Goal: Find contact information: Find contact information

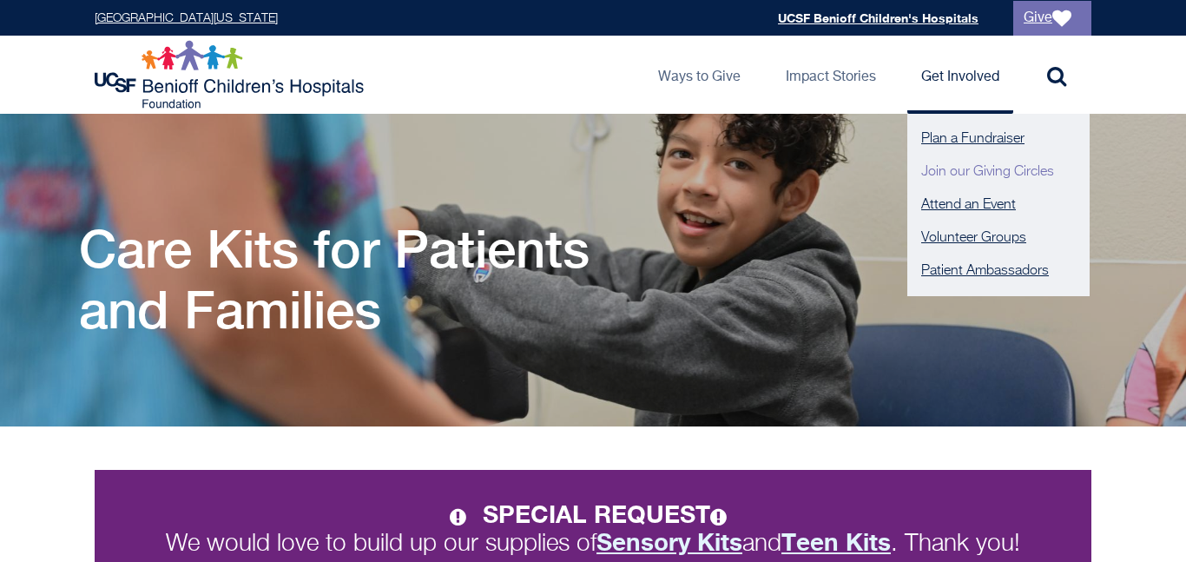
click at [983, 165] on link "Join our Giving Circles" at bounding box center [998, 171] width 182 height 33
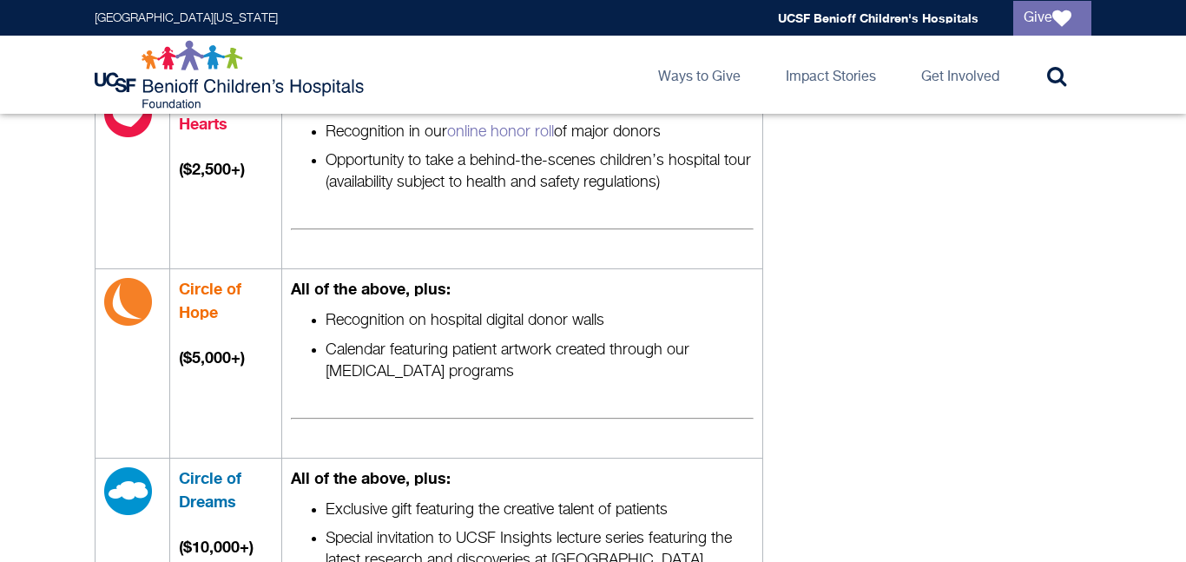
scroll to position [929, 0]
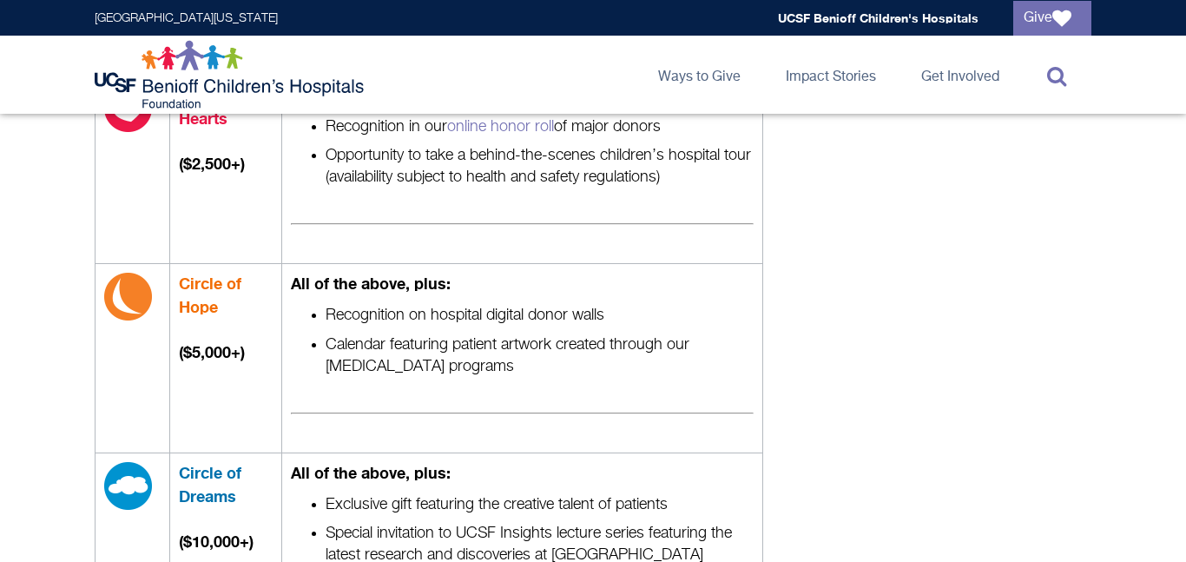
click at [1064, 36] on link "Toggle search" at bounding box center [1052, 75] width 78 height 78
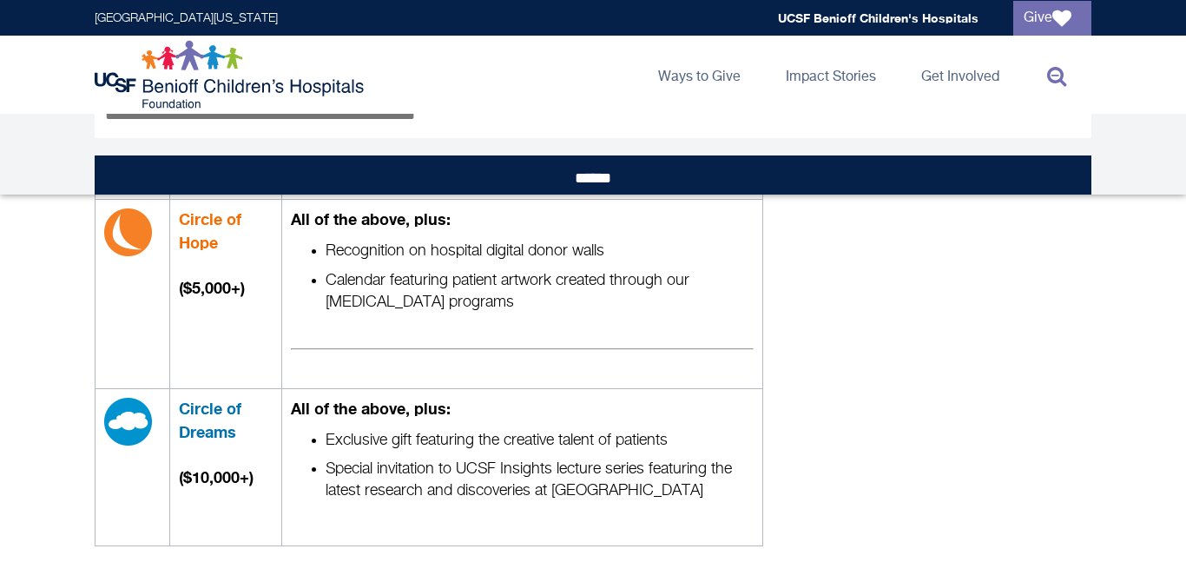
scroll to position [0, 0]
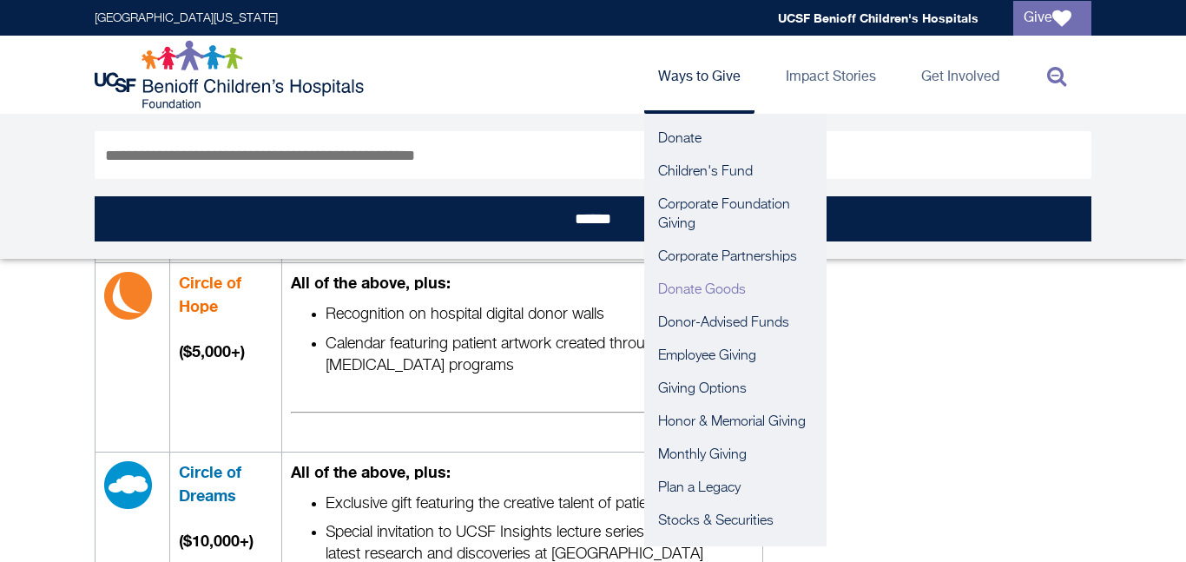
click at [708, 291] on link "Donate Goods" at bounding box center [735, 290] width 182 height 33
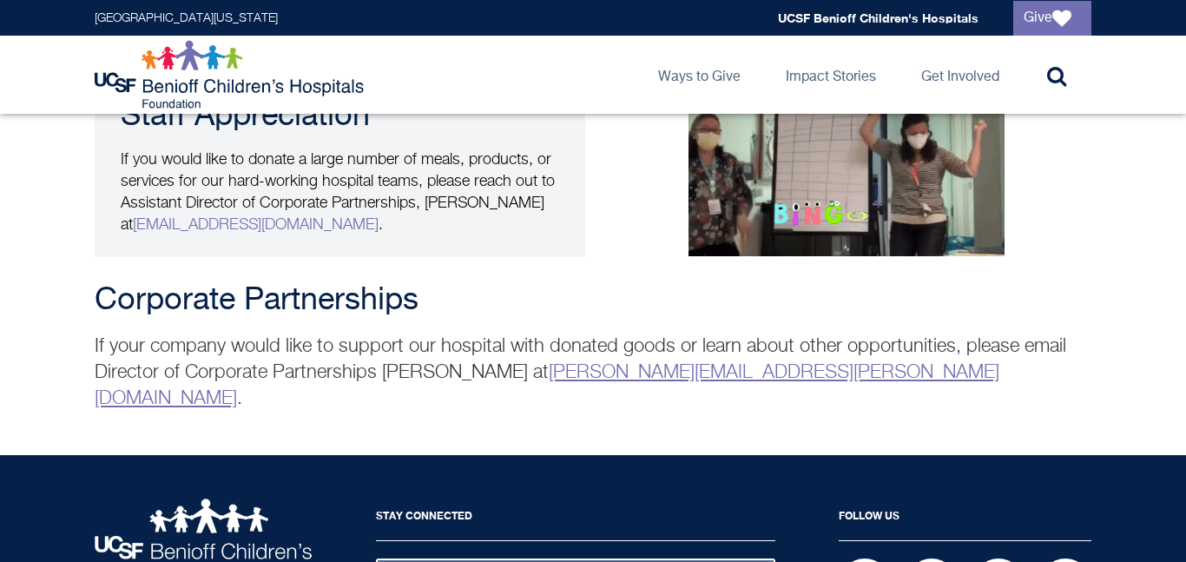
scroll to position [3479, 0]
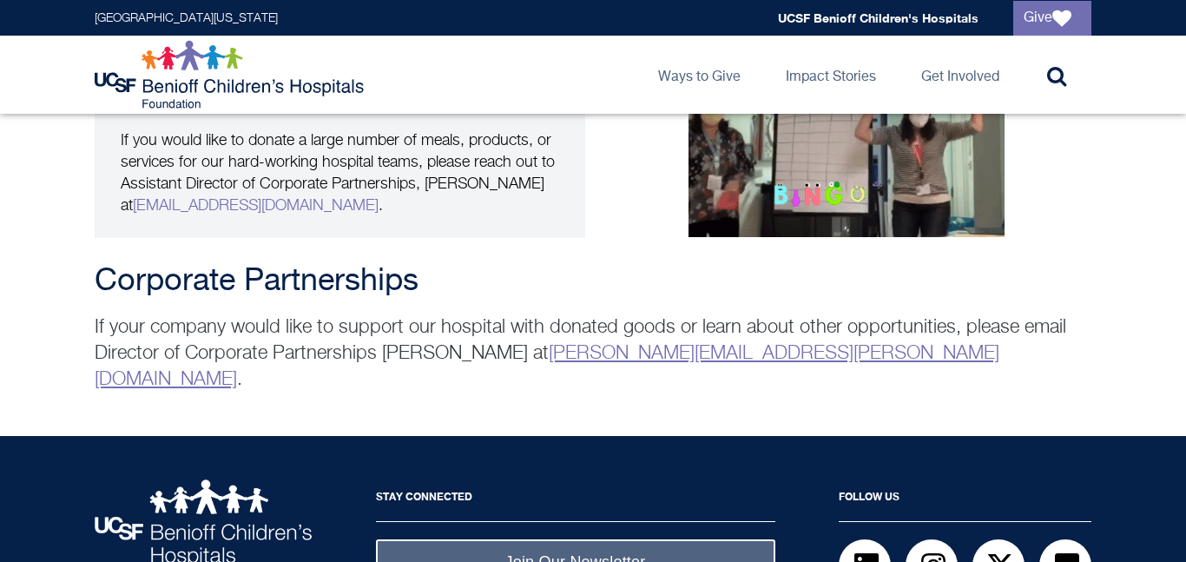
click at [557, 344] on link "[PERSON_NAME][EMAIL_ADDRESS][PERSON_NAME][DOMAIN_NAME]" at bounding box center [547, 366] width 905 height 45
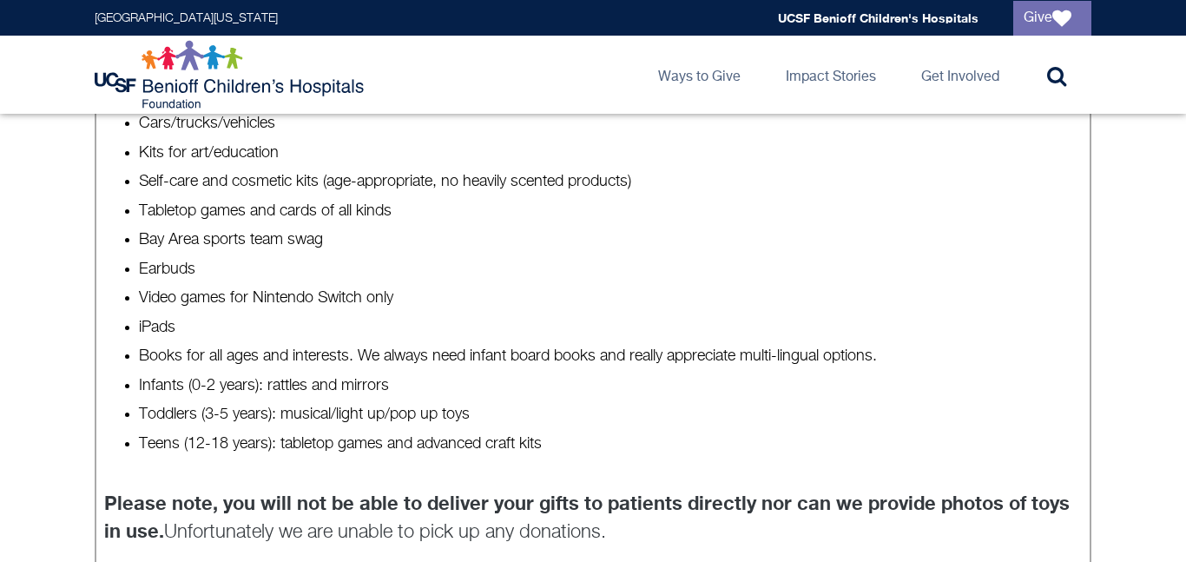
scroll to position [1380, 0]
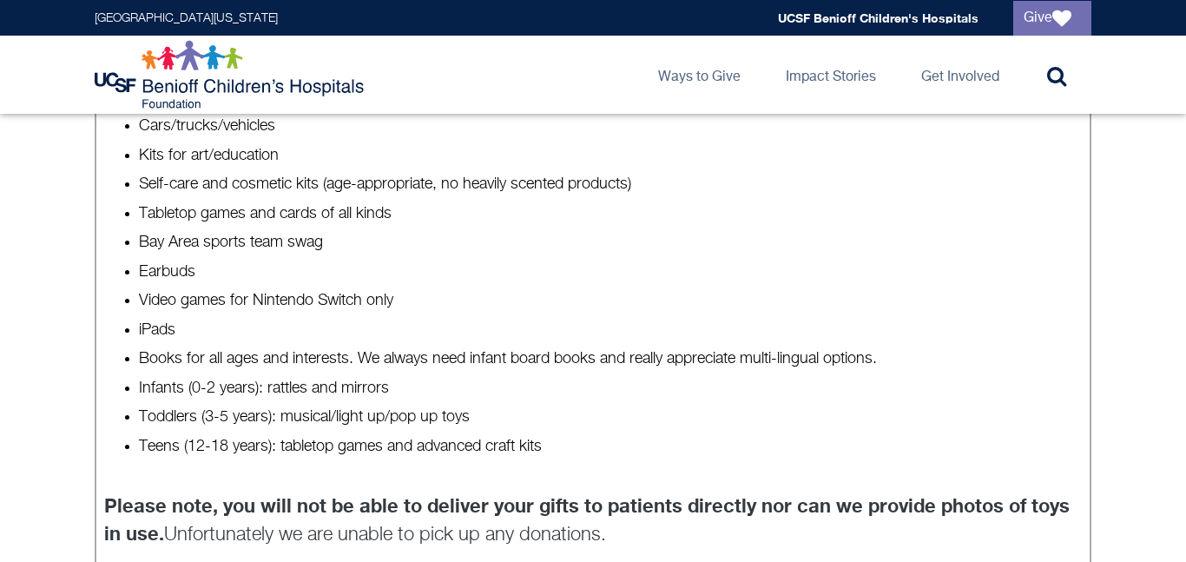
drag, startPoint x: 340, startPoint y: 254, endPoint x: 96, endPoint y: 246, distance: 244.2
click at [96, 246] on details "READ OUR TOY GUIDELINES We cannot accept: Oversized toys such as bikes, giant t…" at bounding box center [593, 61] width 997 height 1191
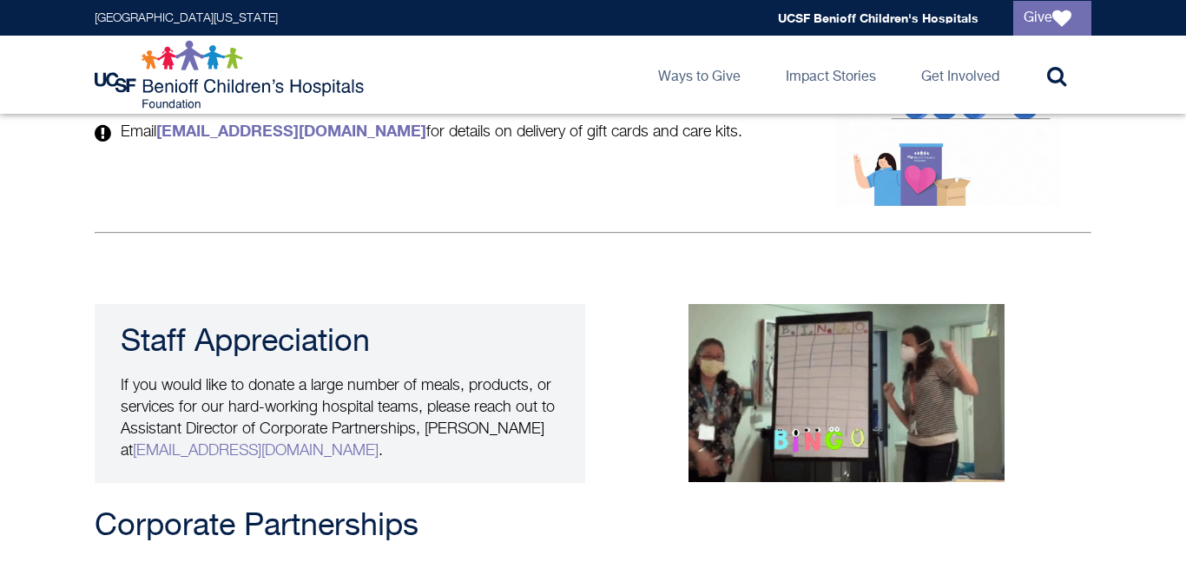
scroll to position [3566, 0]
